Goal: Information Seeking & Learning: Learn about a topic

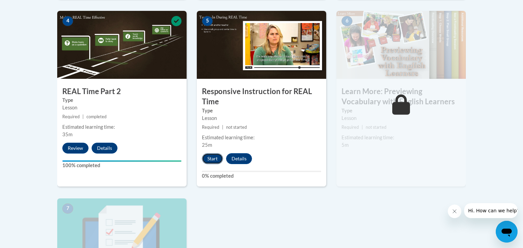
click at [211, 158] on button "Start" at bounding box center [212, 159] width 21 height 11
